Goal: Book appointment/travel/reservation

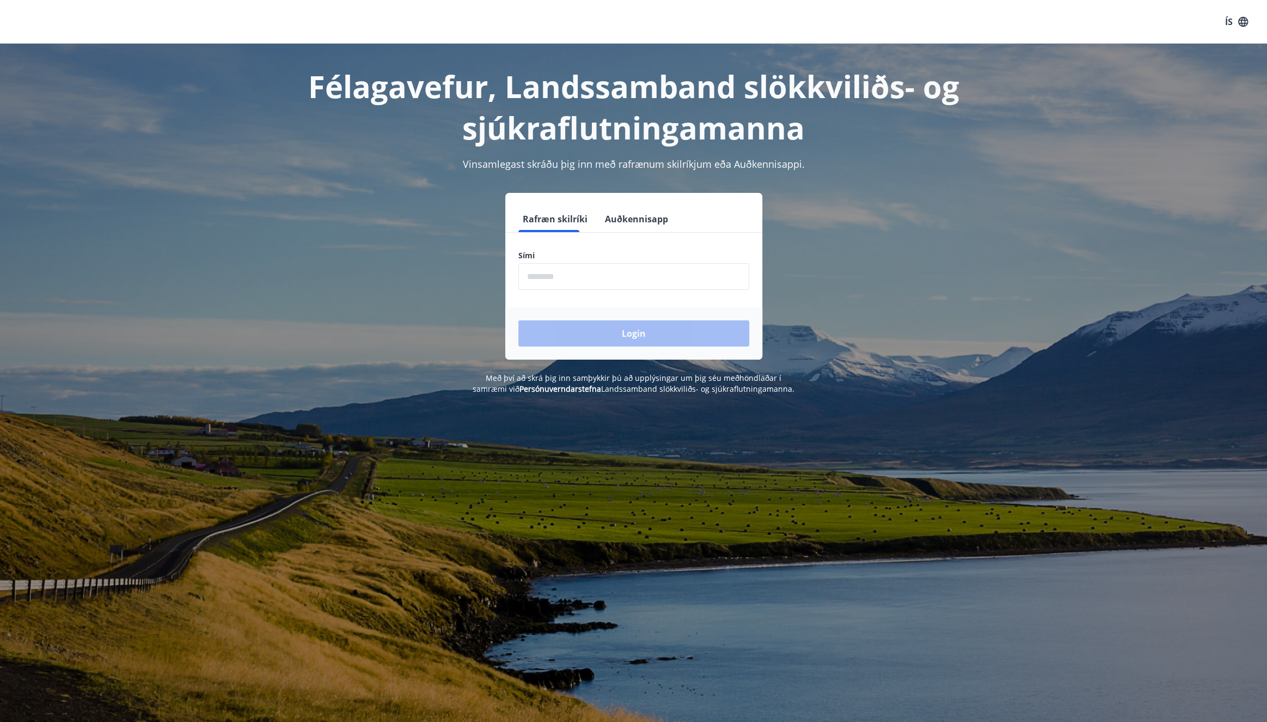
click at [643, 277] on input "phone" at bounding box center [634, 276] width 231 height 27
type input "********"
click at [519, 320] on button "Login" at bounding box center [634, 333] width 231 height 26
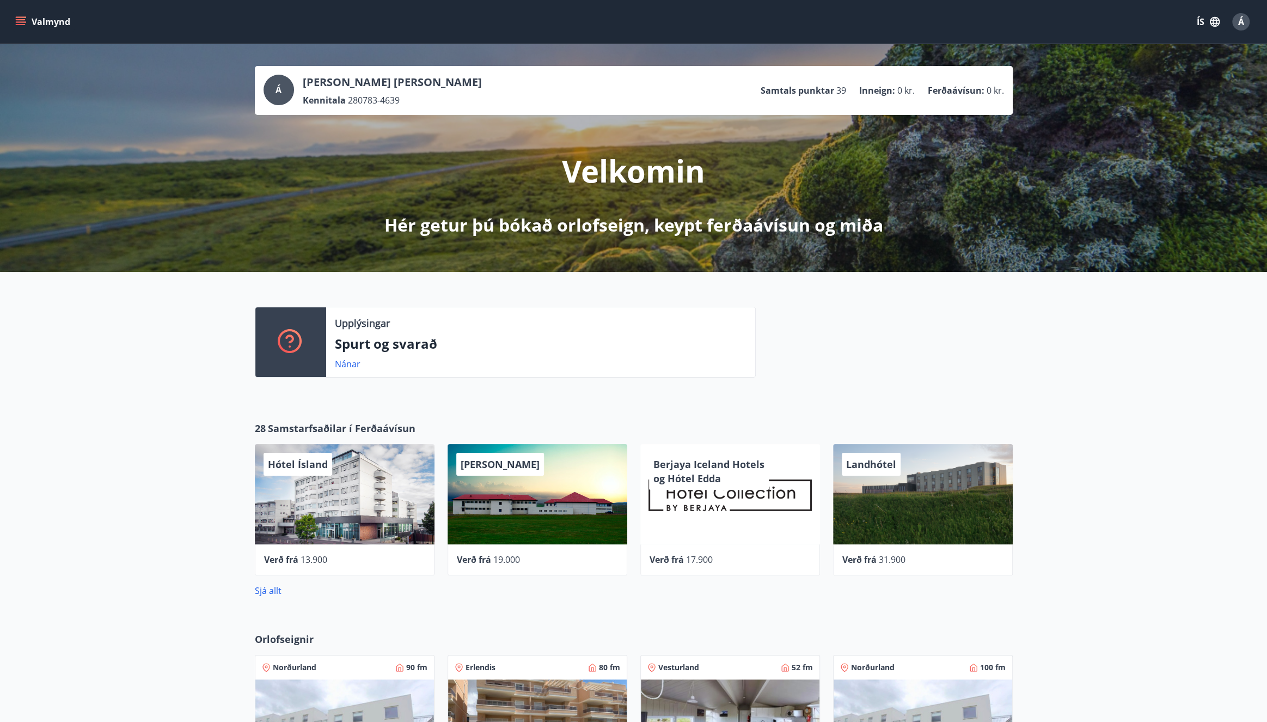
drag, startPoint x: 826, startPoint y: 376, endPoint x: 680, endPoint y: 274, distance: 177.5
click at [826, 376] on div at bounding box center [884, 347] width 257 height 80
click at [32, 15] on button "Valmynd" at bounding box center [44, 22] width 62 height 20
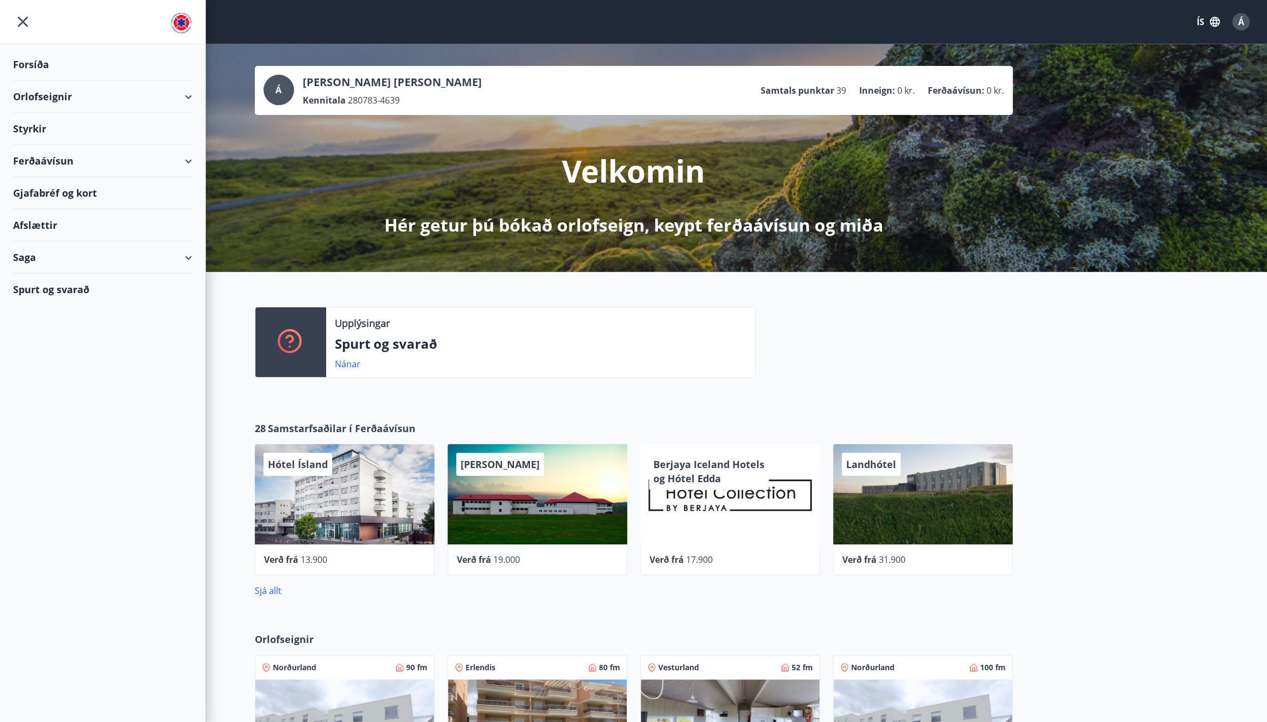
click at [184, 89] on div "Orlofseignir" at bounding box center [102, 97] width 179 height 32
click at [40, 121] on div "Framboð" at bounding box center [103, 124] width 162 height 23
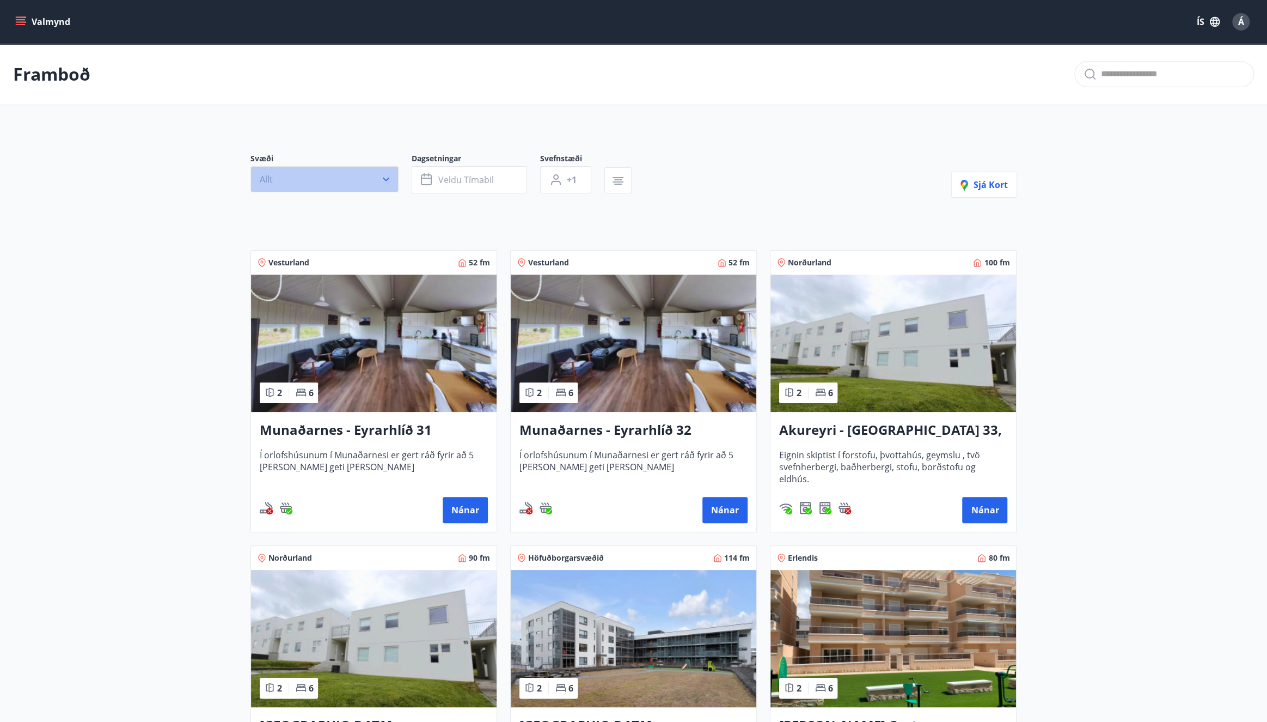
click at [336, 187] on button "Allt" at bounding box center [325, 179] width 148 height 26
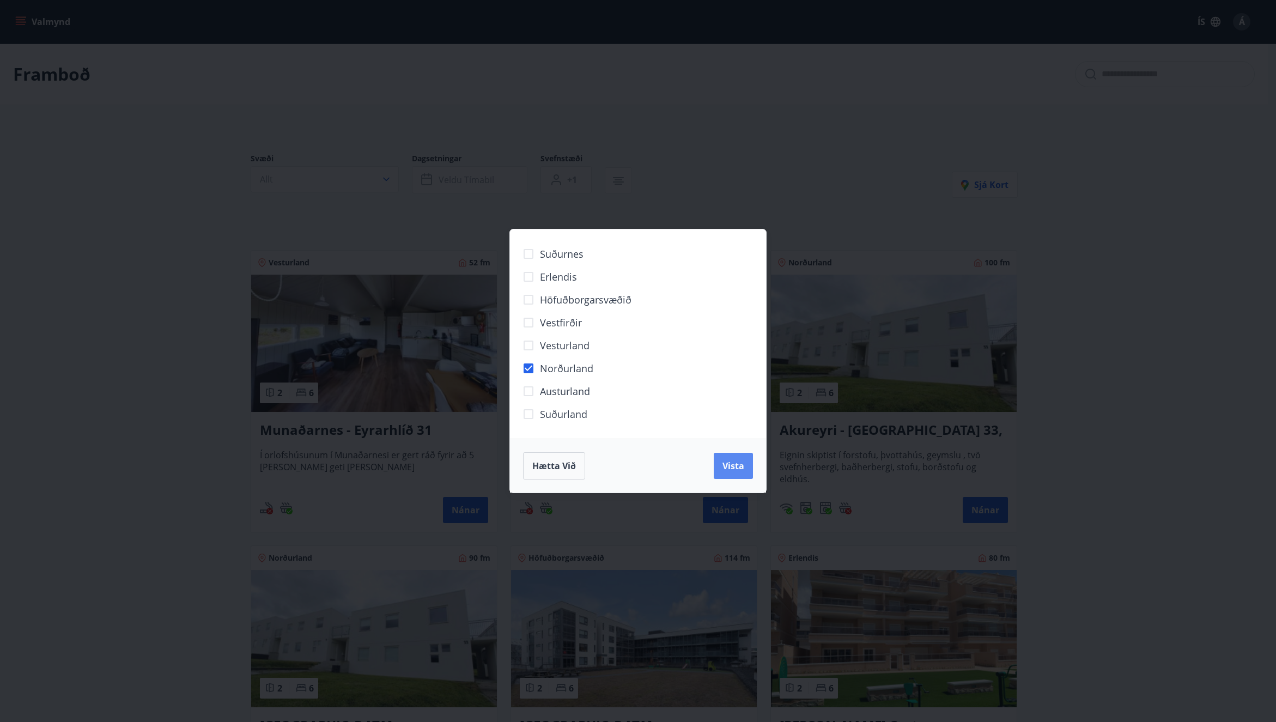
click at [739, 472] on button "Vista" at bounding box center [733, 466] width 39 height 26
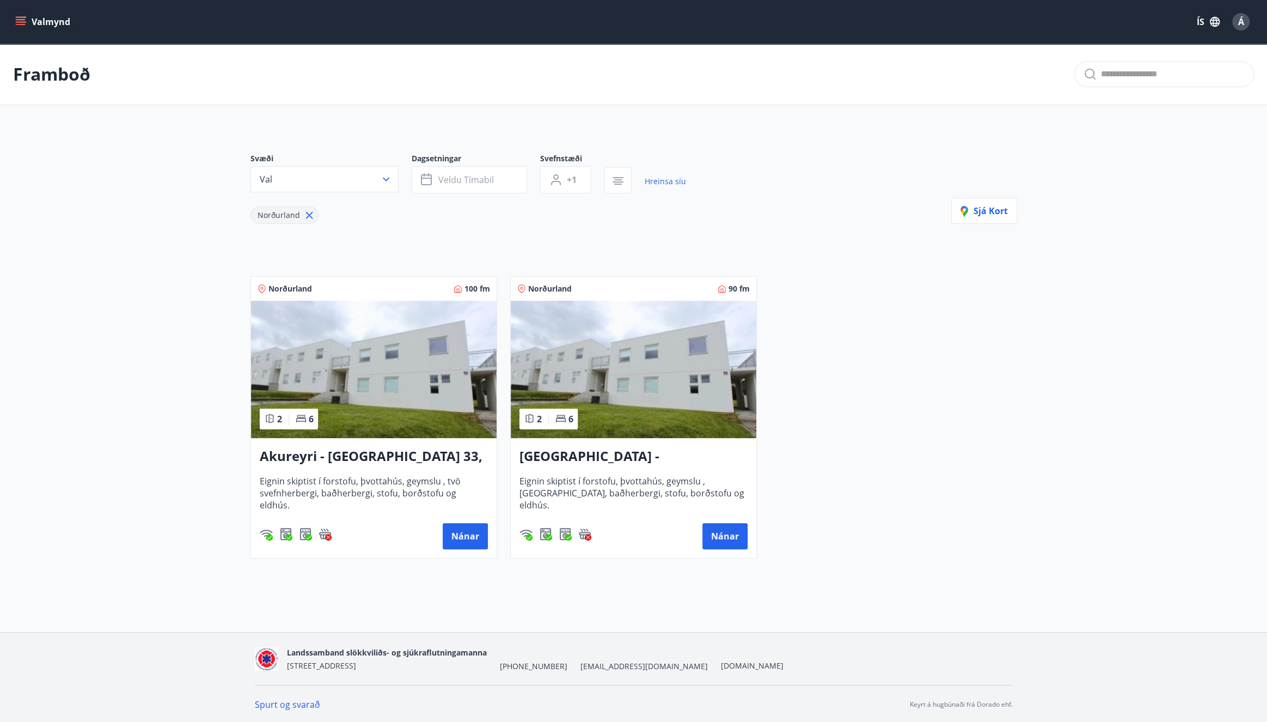
click at [369, 350] on img at bounding box center [374, 369] width 246 height 137
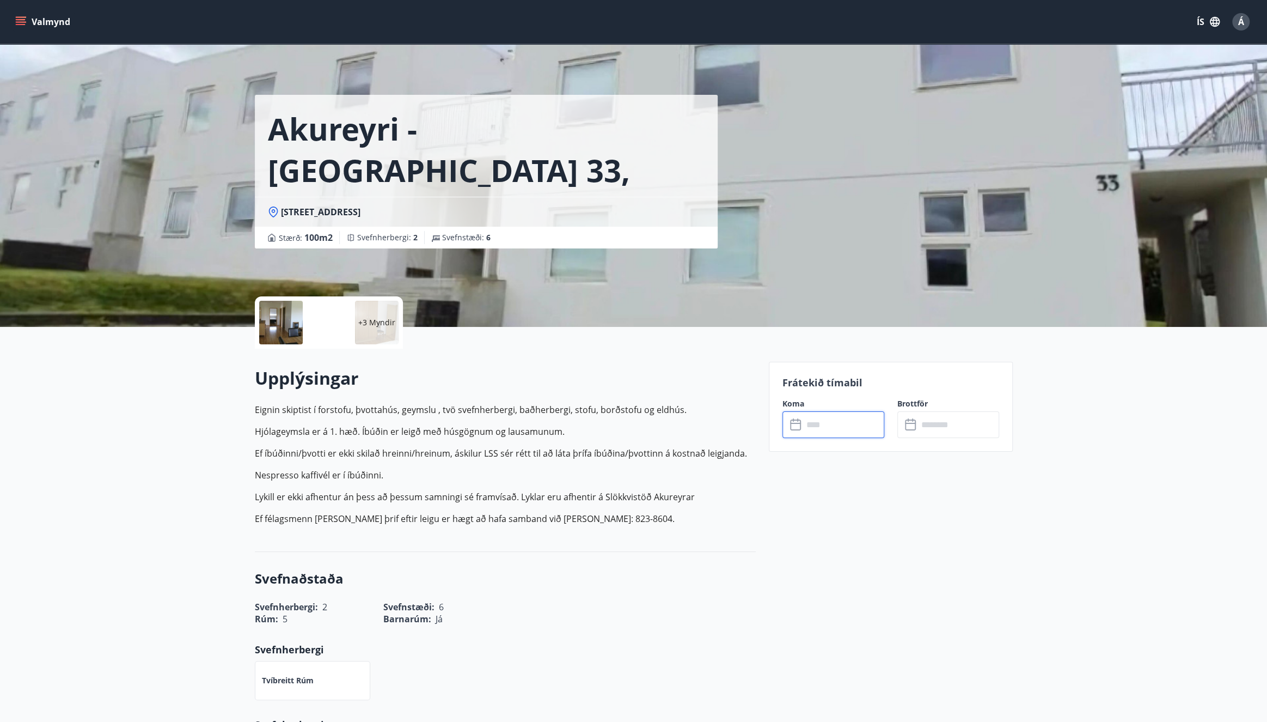
click at [860, 433] on input "text" at bounding box center [843, 424] width 81 height 27
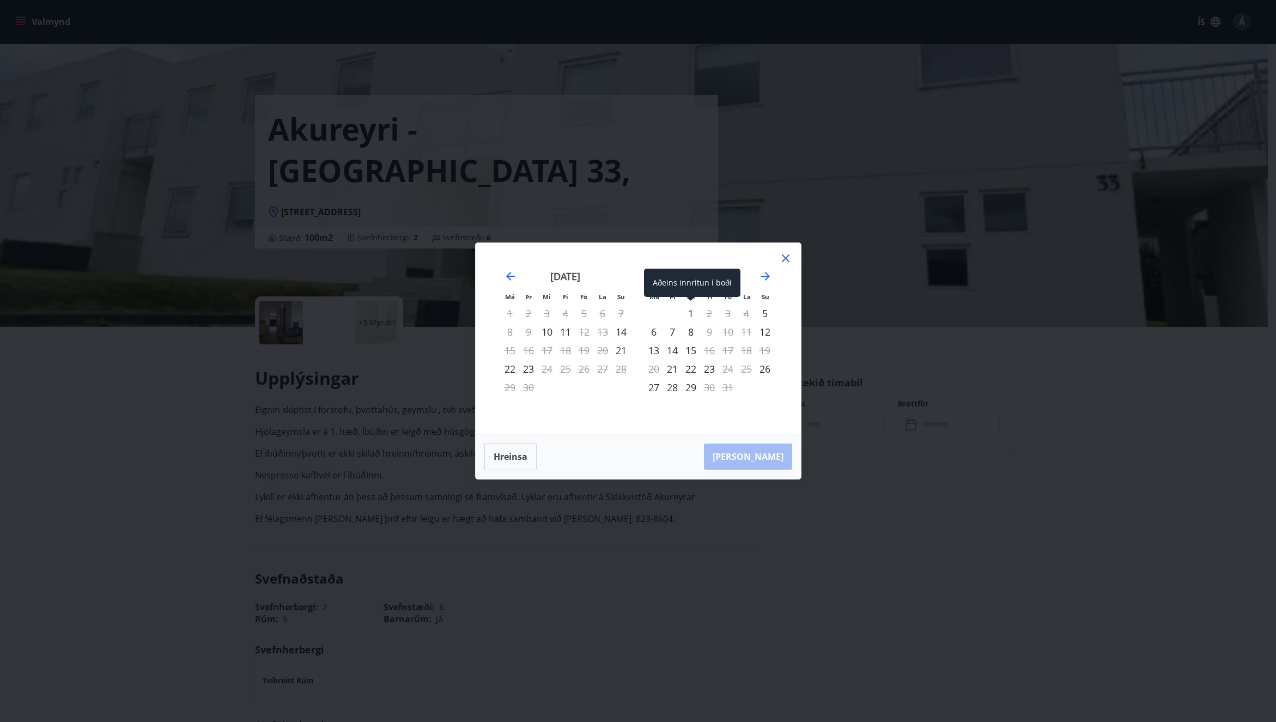
click at [690, 312] on div "1" at bounding box center [690, 313] width 19 height 19
click at [782, 258] on icon at bounding box center [785, 258] width 13 height 13
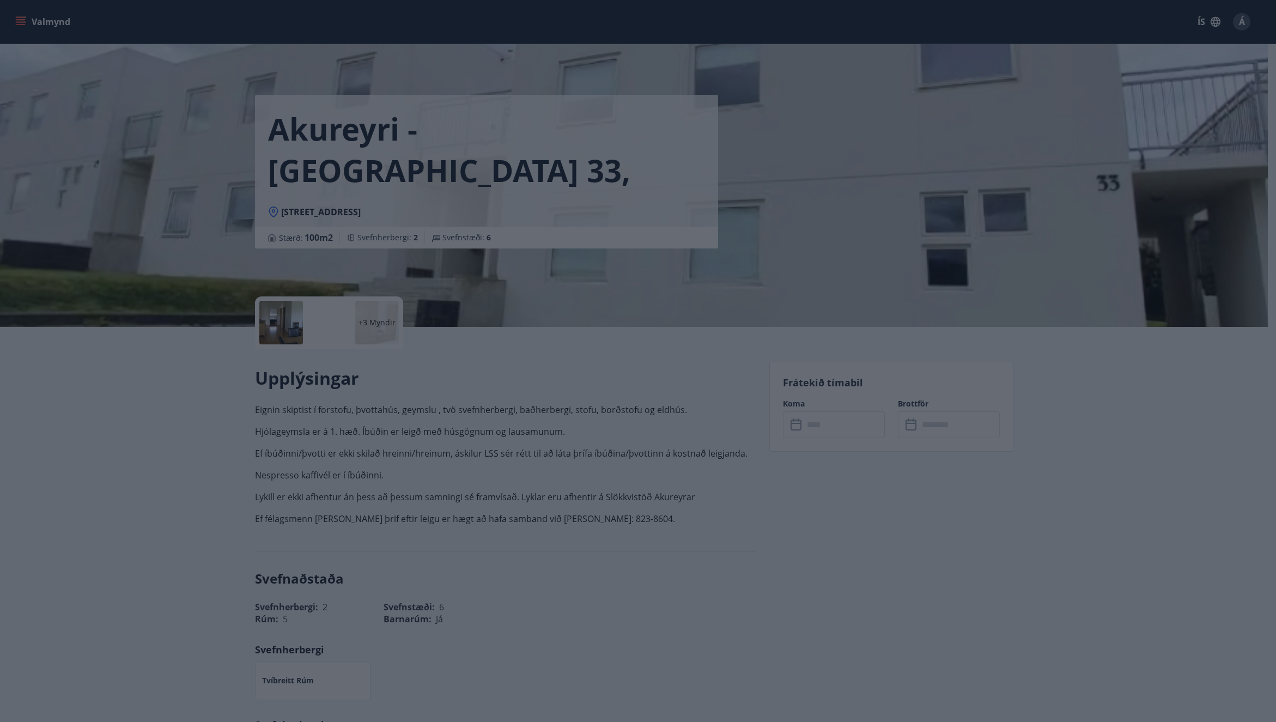
click at [782, 258] on icon at bounding box center [785, 258] width 13 height 13
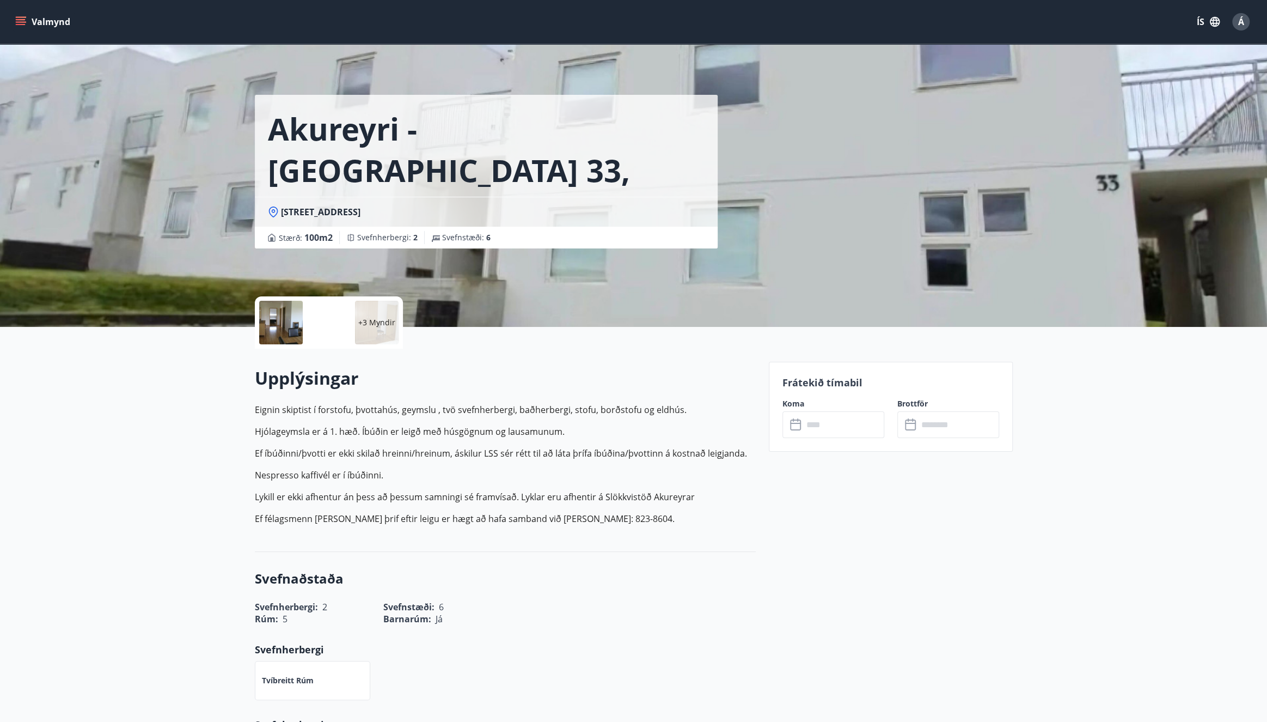
click at [831, 436] on input "text" at bounding box center [843, 424] width 81 height 27
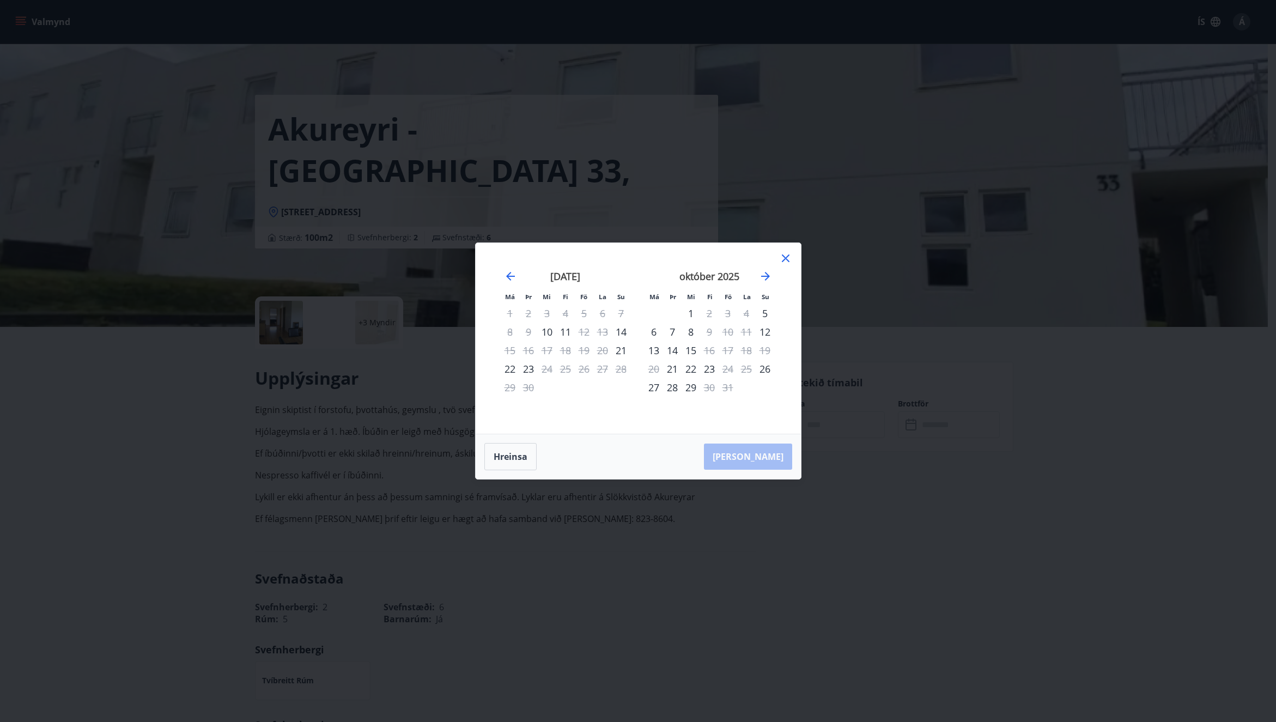
click at [786, 263] on icon at bounding box center [785, 258] width 13 height 13
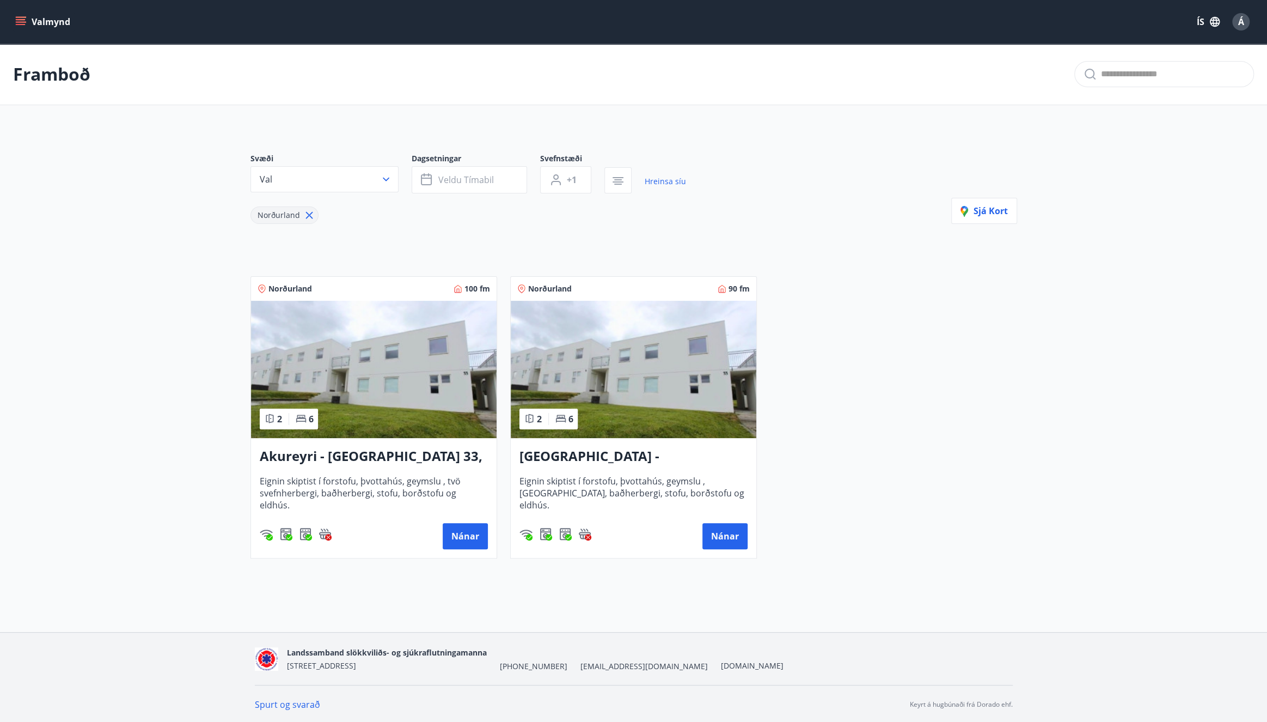
click at [633, 454] on h3 "[GEOGRAPHIC_DATA] - [GEOGRAPHIC_DATA] 33, NEÐRI HÆÐ" at bounding box center [634, 457] width 228 height 20
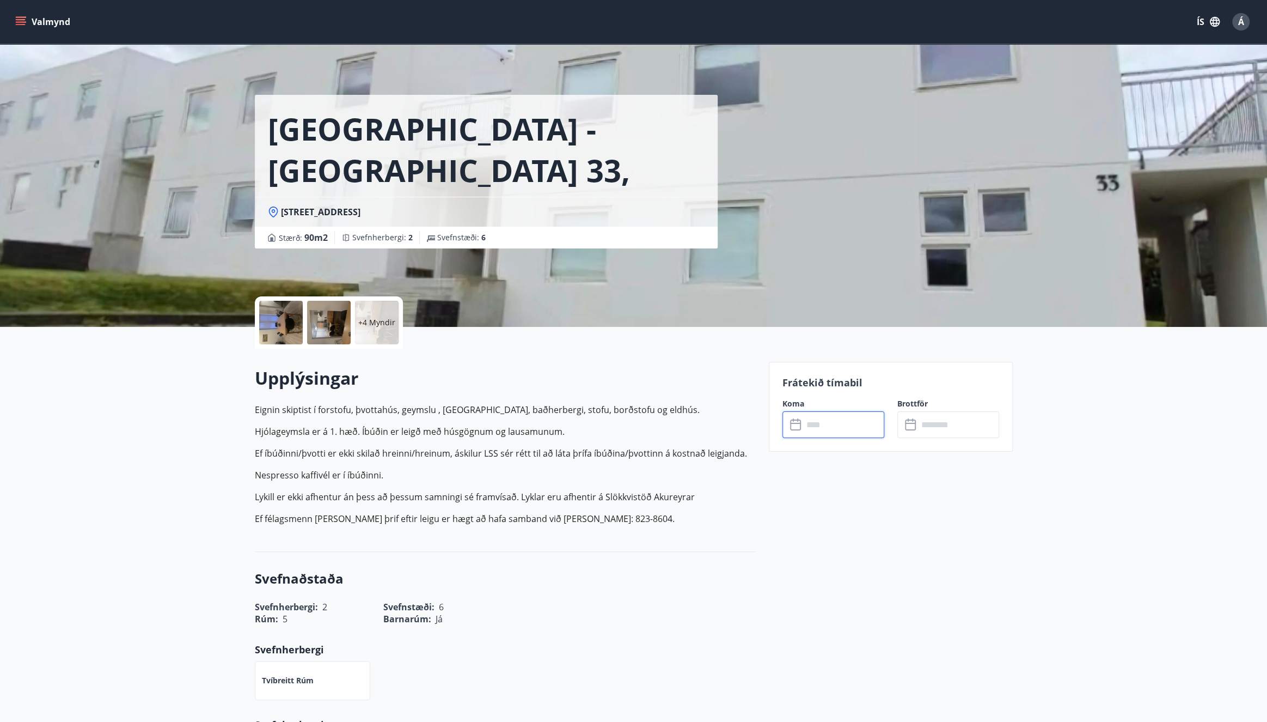
click at [826, 422] on input "text" at bounding box center [843, 424] width 81 height 27
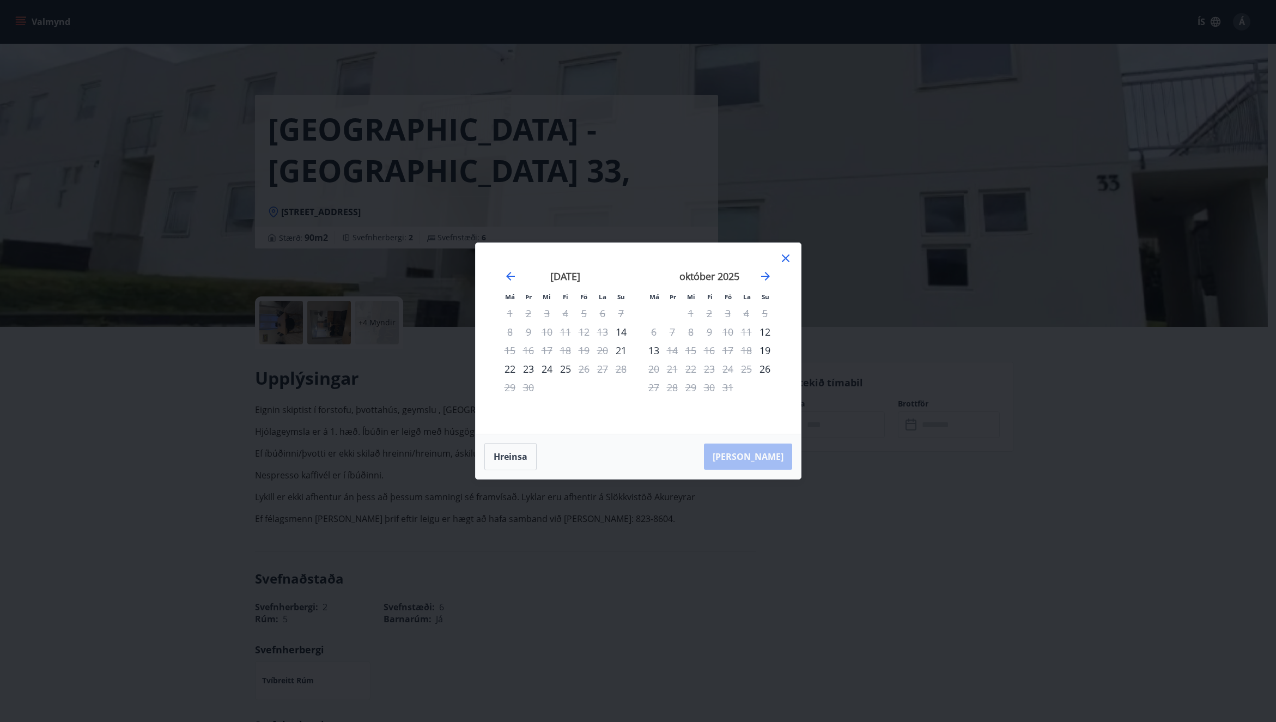
click at [786, 258] on icon at bounding box center [785, 258] width 13 height 13
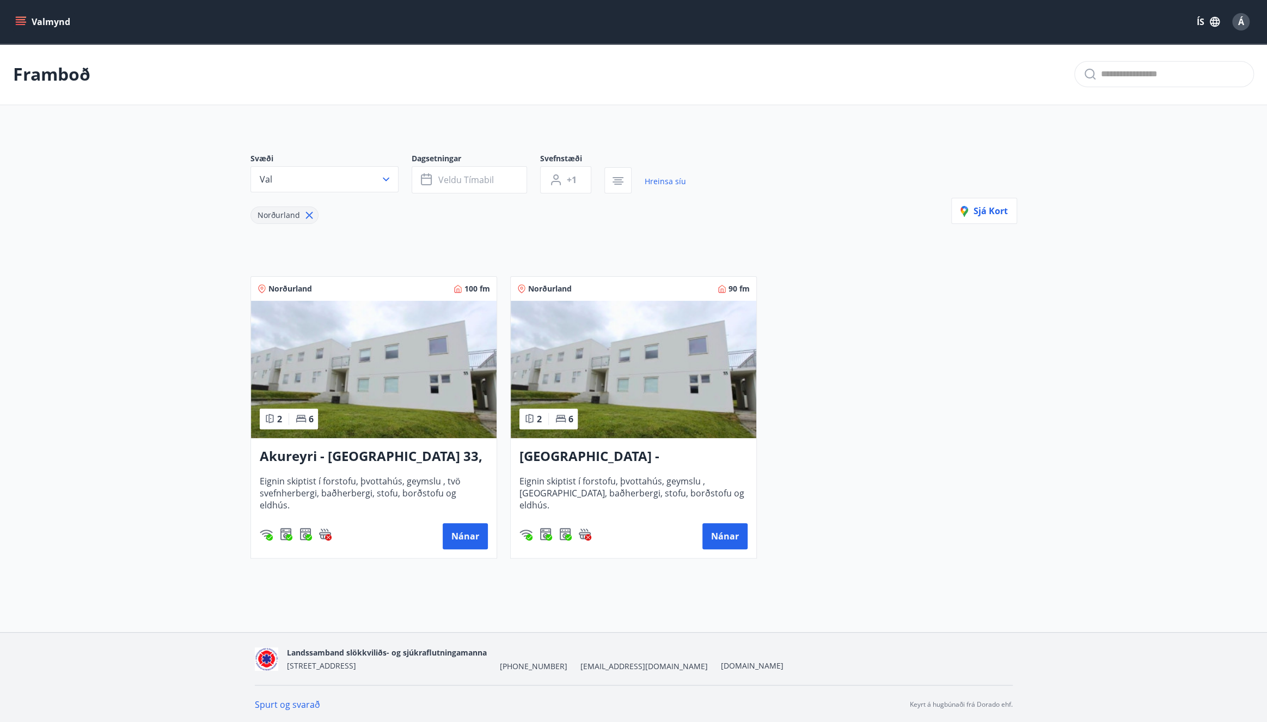
click at [386, 461] on h3 "Akureyri - [GEOGRAPHIC_DATA] 33, [PERSON_NAME]" at bounding box center [374, 457] width 228 height 20
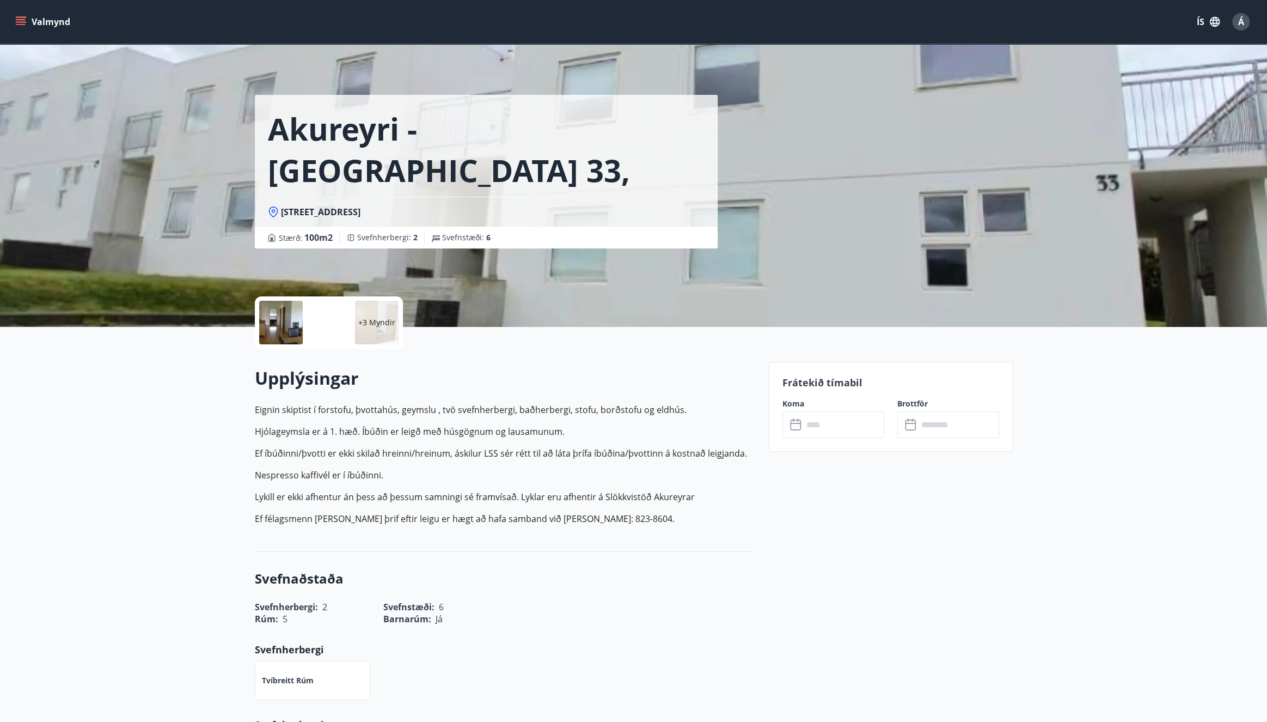
click at [854, 431] on input "text" at bounding box center [843, 424] width 81 height 27
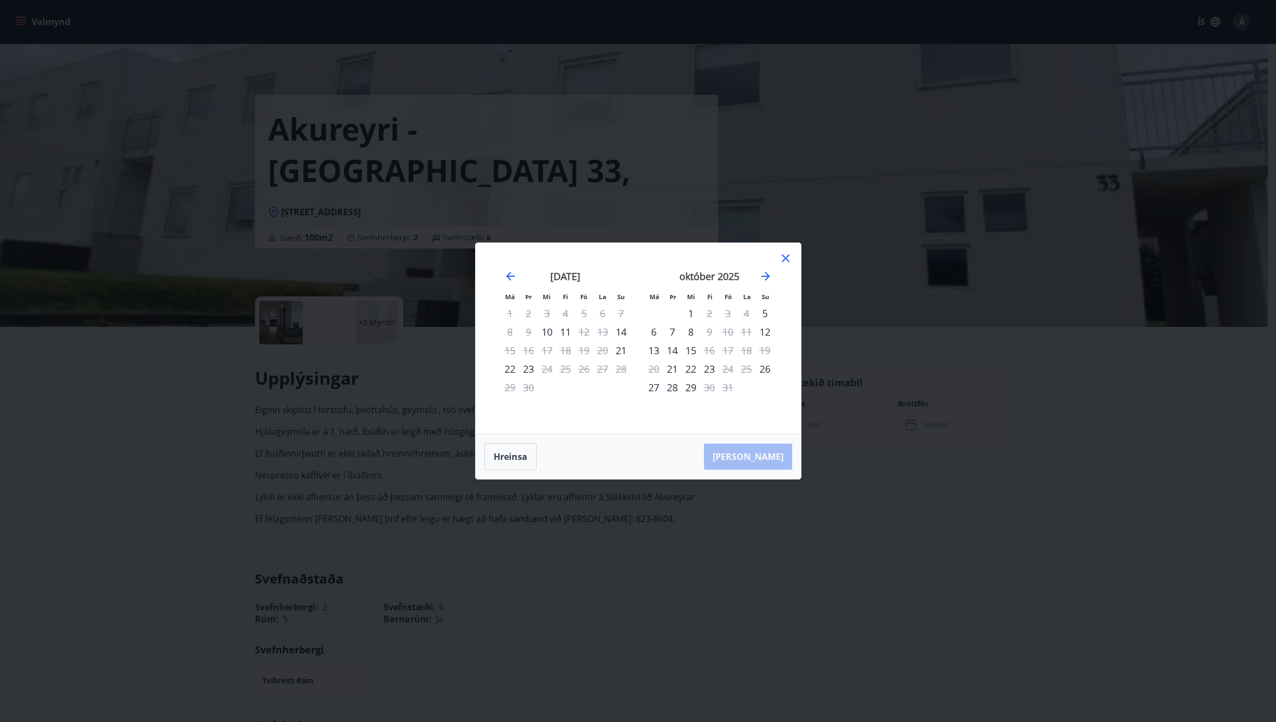
click at [696, 311] on div "1" at bounding box center [690, 313] width 19 height 19
click at [708, 315] on div "2" at bounding box center [709, 313] width 19 height 19
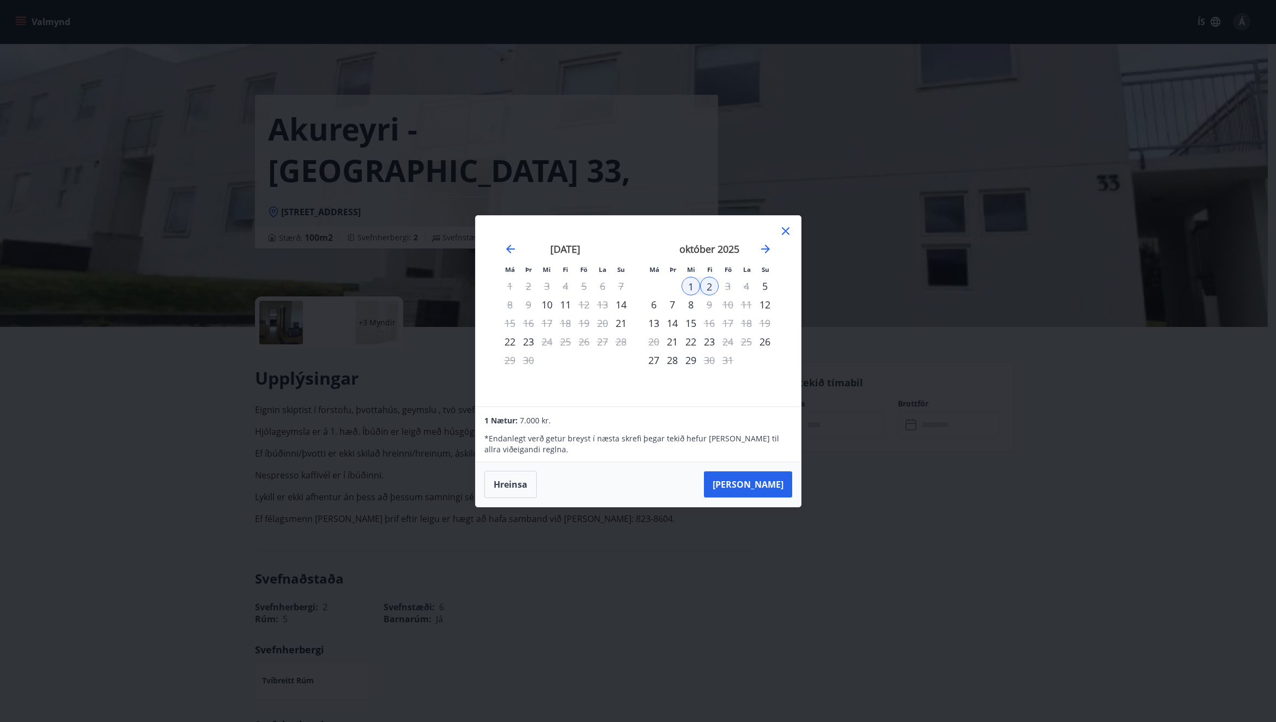
click at [1109, 441] on div "Má Þr Mi Fi Fö La Su Má Þr Mi Fi Fö La Su [DATE] 1 2 3 4 5 6 7 8 9 10 11 12 13 …" at bounding box center [638, 361] width 1276 height 722
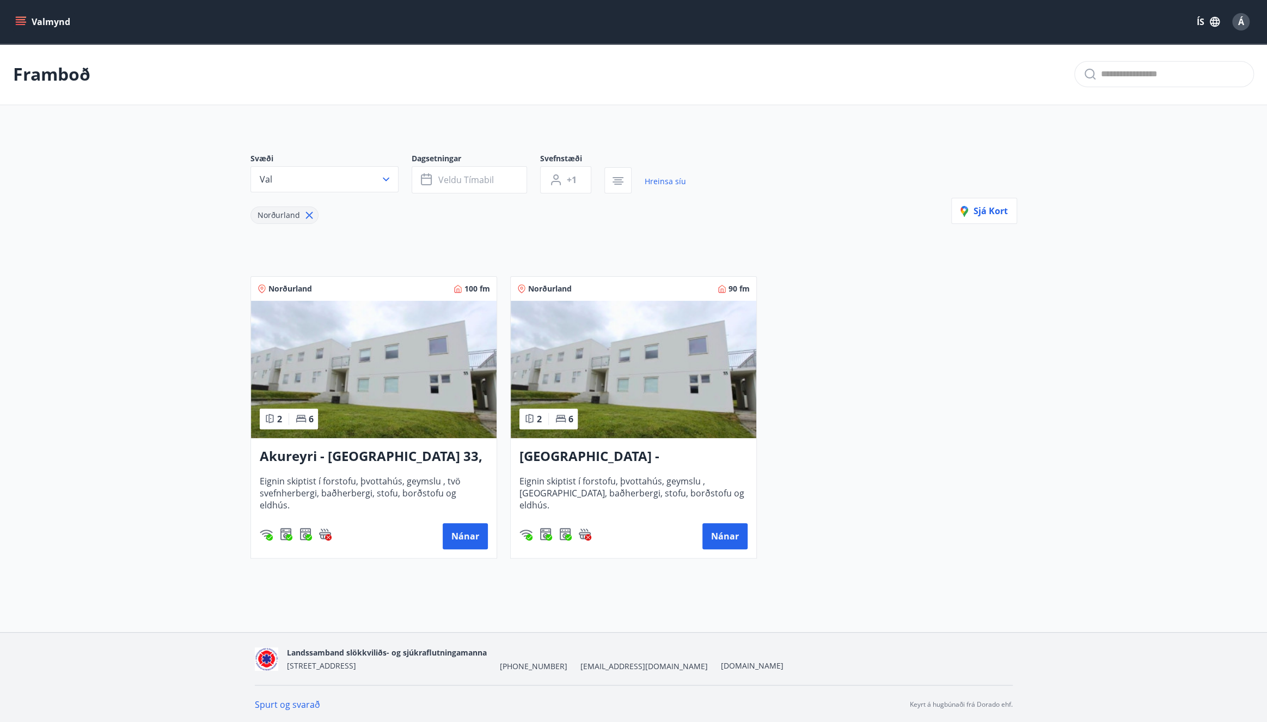
click at [608, 364] on img at bounding box center [634, 369] width 246 height 137
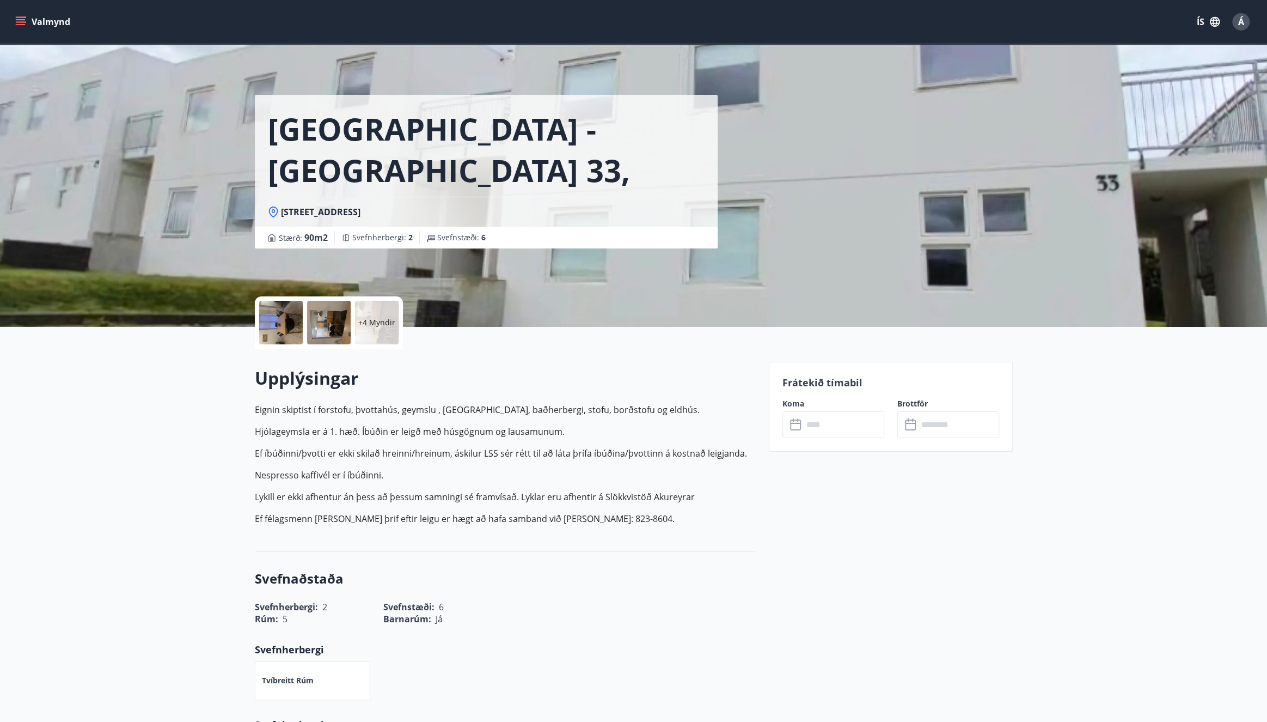
click at [381, 317] on p "+4 Myndir" at bounding box center [376, 322] width 37 height 11
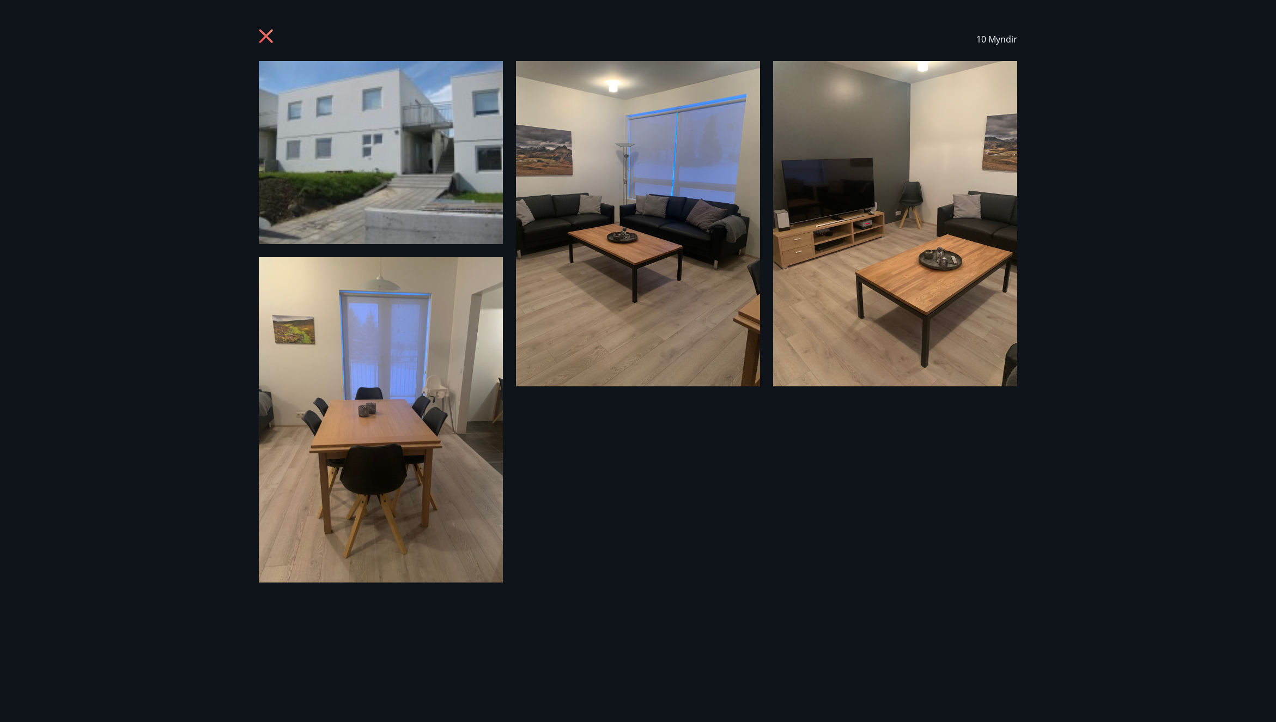
click at [1198, 420] on div "10 Myndir" at bounding box center [638, 361] width 1276 height 722
